Goal: Task Accomplishment & Management: Use online tool/utility

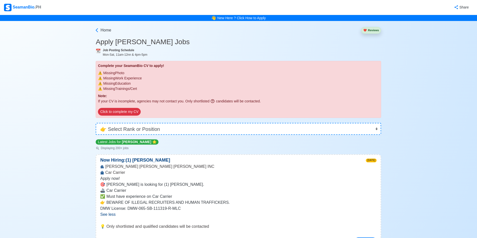
select select "[PERSON_NAME]"
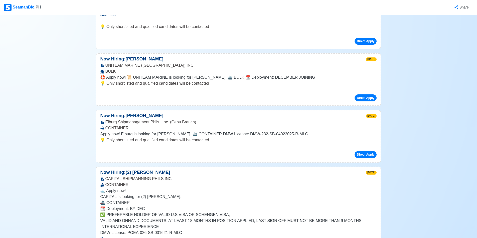
scroll to position [350, 0]
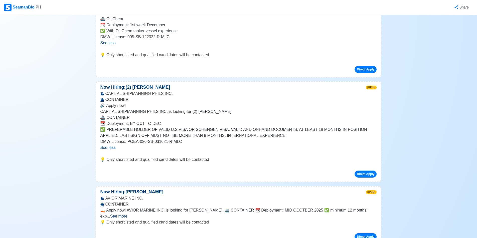
scroll to position [751, 0]
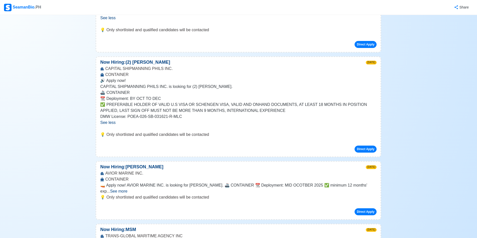
click at [127, 189] on span "See more" at bounding box center [118, 191] width 17 height 4
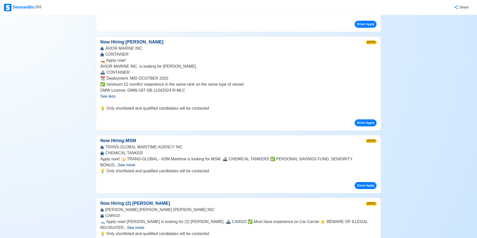
scroll to position [926, 0]
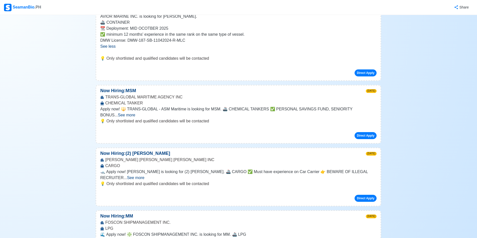
click at [144, 176] on span "See more" at bounding box center [135, 178] width 17 height 4
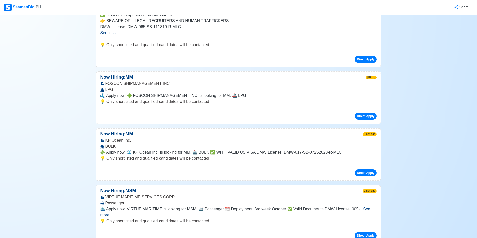
scroll to position [1176, 0]
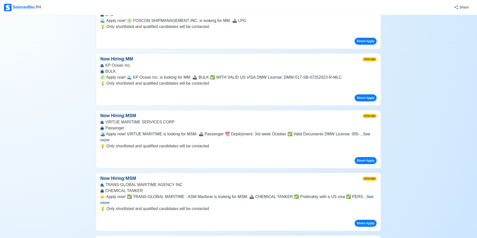
click at [367, 132] on span "See more" at bounding box center [235, 137] width 270 height 10
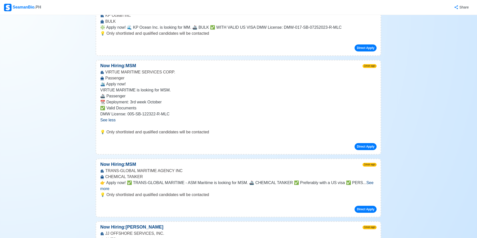
scroll to position [1276, 0]
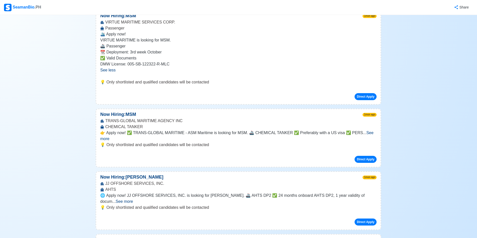
click at [373, 131] on span "See more" at bounding box center [236, 136] width 273 height 10
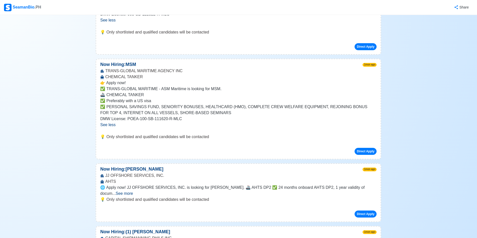
click at [133, 192] on span "See more" at bounding box center [124, 194] width 17 height 4
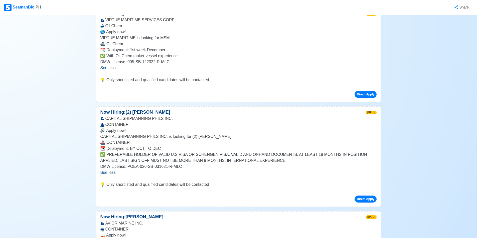
scroll to position [525, 0]
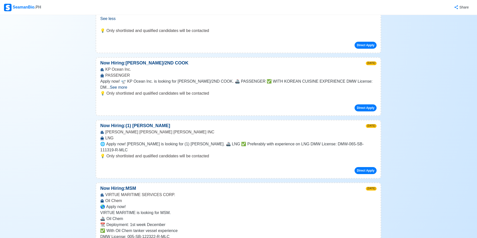
drag, startPoint x: 362, startPoint y: 81, endPoint x: 165, endPoint y: 115, distance: 199.5
click at [127, 85] on span "See more" at bounding box center [118, 87] width 17 height 4
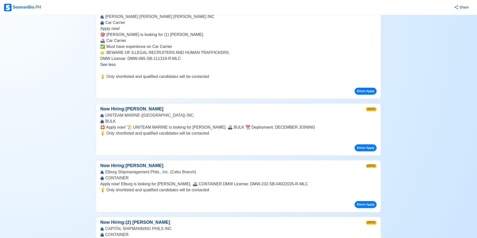
scroll to position [0, 0]
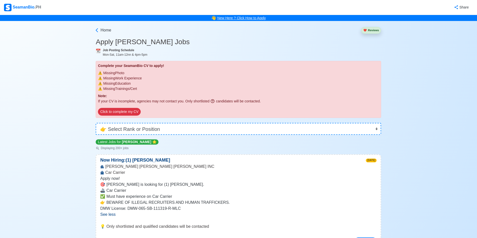
click at [250, 18] on link "New Here ? Click How to Apply" at bounding box center [241, 18] width 49 height 4
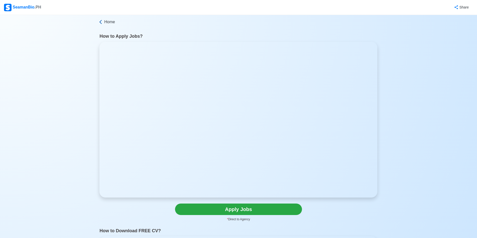
click at [101, 24] on icon at bounding box center [100, 22] width 5 height 5
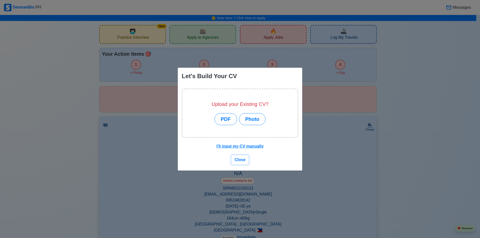
click at [240, 158] on button "Close" at bounding box center [240, 160] width 18 height 10
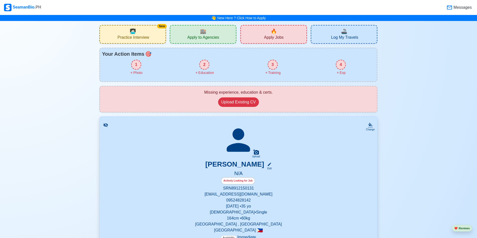
click at [350, 98] on div "Missing experience, education & certs. Upload Existing CV" at bounding box center [238, 100] width 269 height 20
click at [209, 38] on span "Apply to Agencies" at bounding box center [203, 38] width 32 height 6
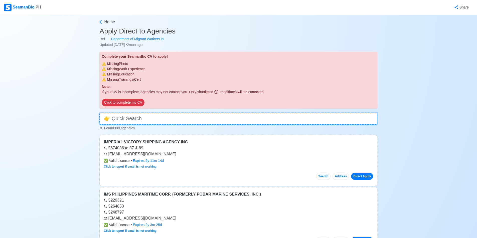
click at [265, 122] on input at bounding box center [238, 119] width 278 height 12
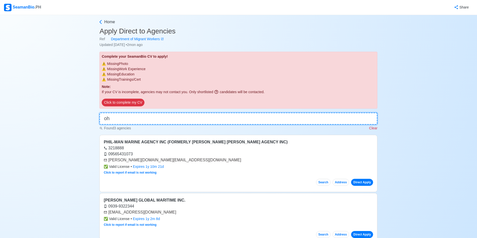
type input "o"
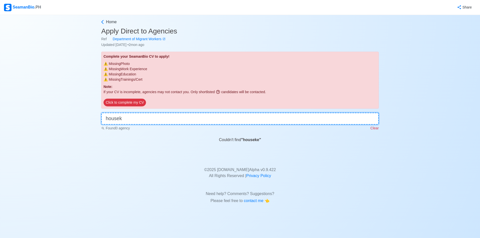
type input "house"
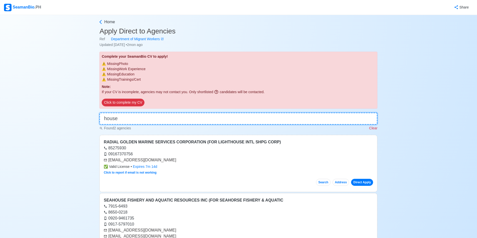
scroll to position [75, 0]
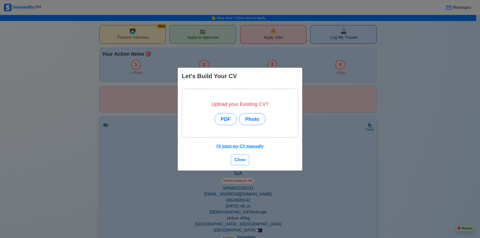
click at [243, 163] on button "Close" at bounding box center [240, 160] width 18 height 10
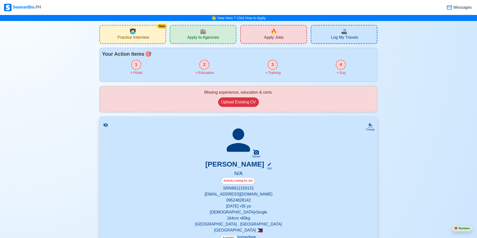
click at [261, 37] on div "🔥 Apply Jobs" at bounding box center [273, 34] width 67 height 19
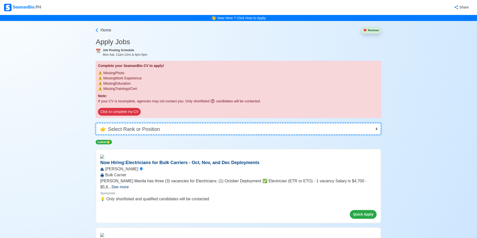
click at [139, 131] on select "👉 Select Rank or Position Master Chief Officer 2nd Officer 3rd Officer Junior O…" at bounding box center [238, 129] width 285 height 12
click at [139, 128] on select "👉 Select Rank or Position Master Chief Officer 2nd Officer 3rd Officer Junior O…" at bounding box center [238, 129] width 285 height 12
select select "Others"
click at [97, 123] on select "👉 Select Rank or Position Master Chief Officer 2nd Officer 3rd Officer Junior O…" at bounding box center [238, 129] width 285 height 12
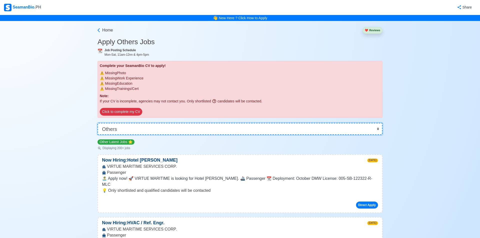
click at [133, 127] on select "👉 Select Rank or Position Master Chief Officer 2nd Officer 3rd Officer Junior O…" at bounding box center [240, 129] width 285 height 12
click at [96, 123] on select "👉 Select Rank or Position Master Chief Officer 2nd Officer 3rd Officer Junior O…" at bounding box center [238, 129] width 285 height 12
click at [123, 132] on select "👉 Select Rank or Position Master Chief Officer 2nd Officer 3rd Officer Junior O…" at bounding box center [238, 129] width 285 height 12
click at [122, 129] on select "👉 Select Rank or Position Master Chief Officer 2nd Officer 3rd Officer Junior O…" at bounding box center [238, 129] width 285 height 12
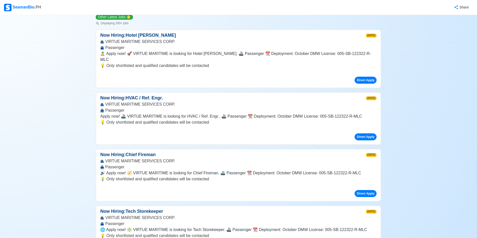
scroll to position [150, 0]
